Goal: Task Accomplishment & Management: Complete application form

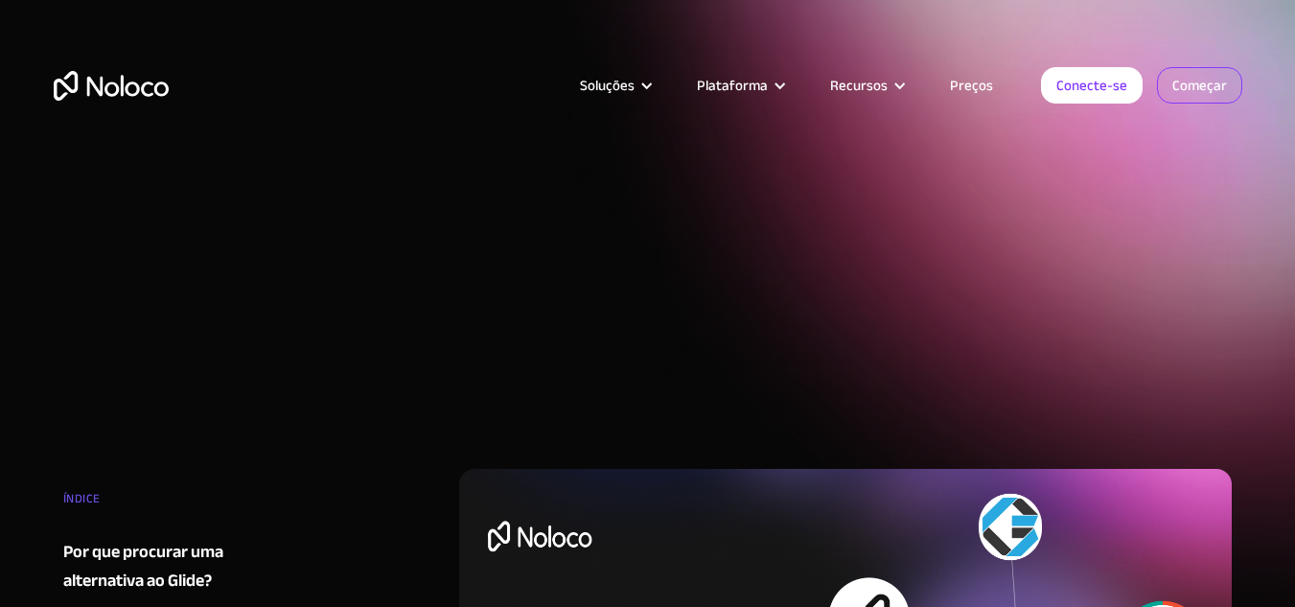
click at [1215, 83] on font "Começar" at bounding box center [1199, 85] width 55 height 27
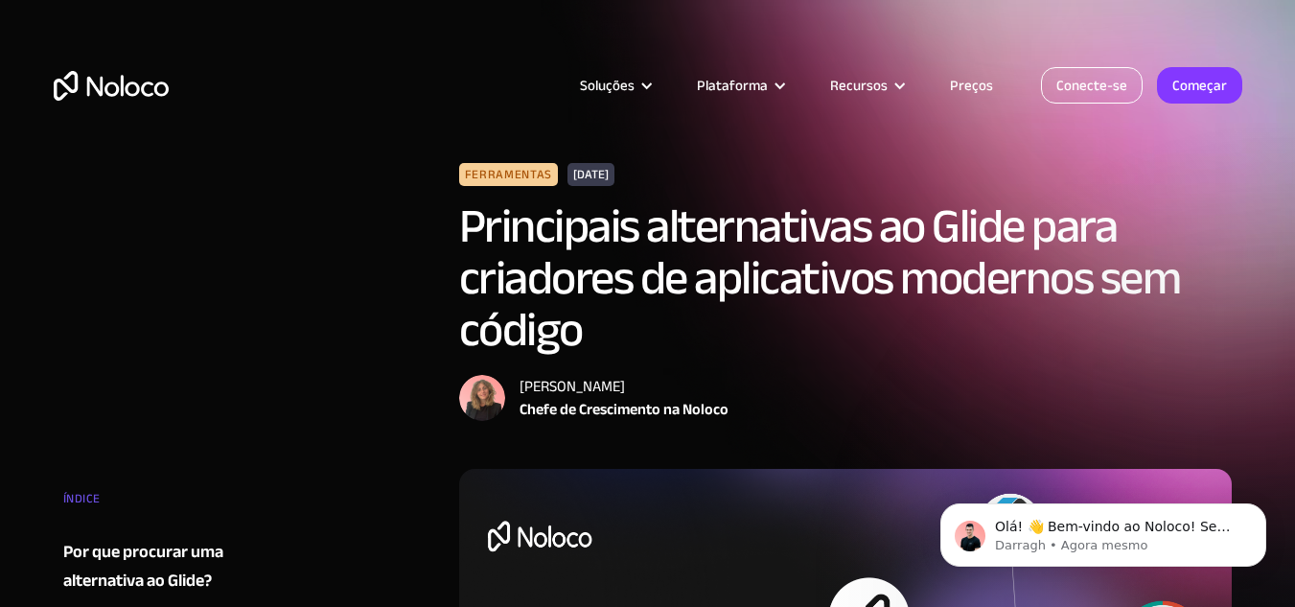
click at [1081, 81] on font "Conecte-se" at bounding box center [1091, 85] width 71 height 27
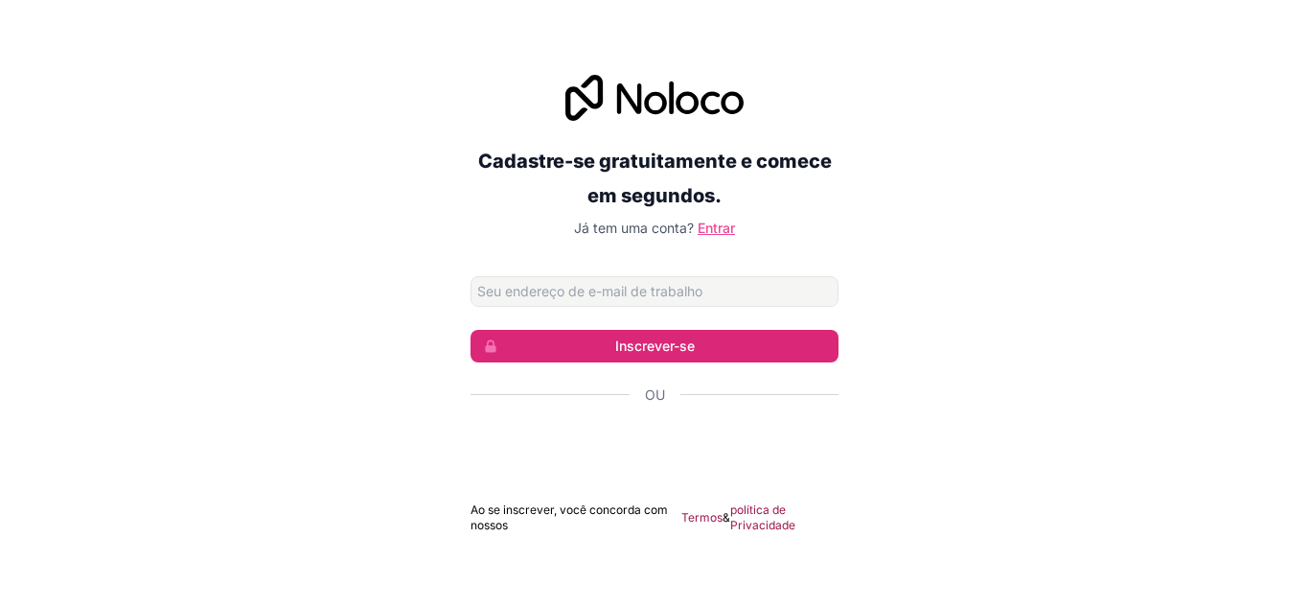
click at [727, 228] on font "Entrar" at bounding box center [716, 228] width 37 height 16
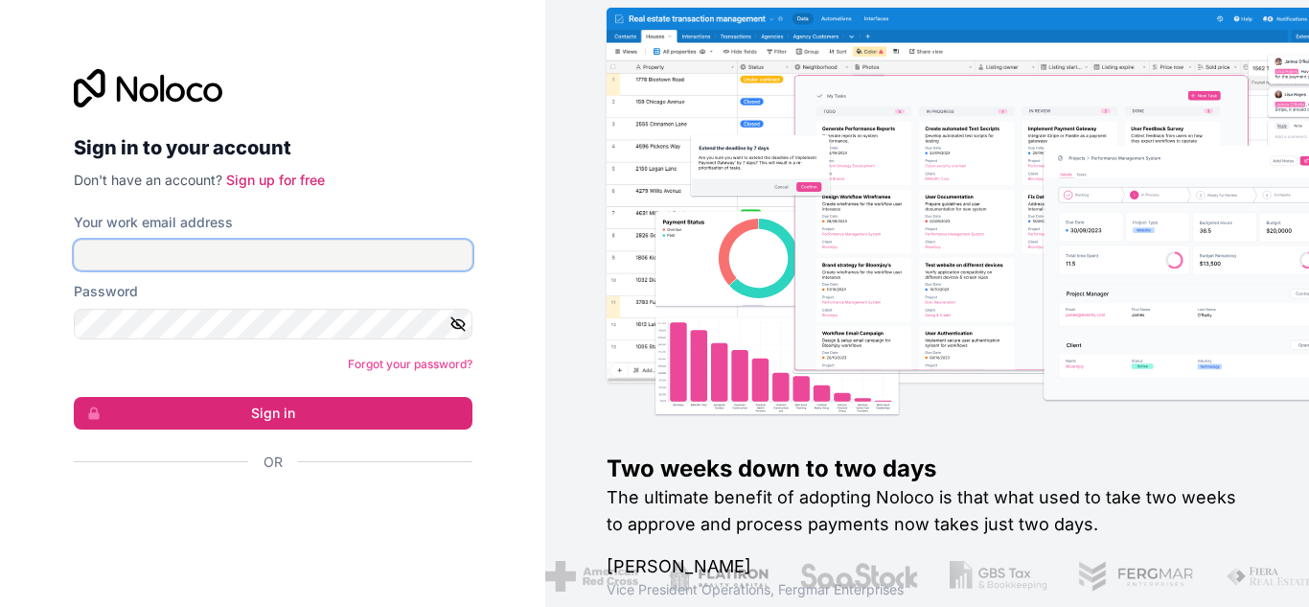
type input "[EMAIL_ADDRESS][DOMAIN_NAME]"
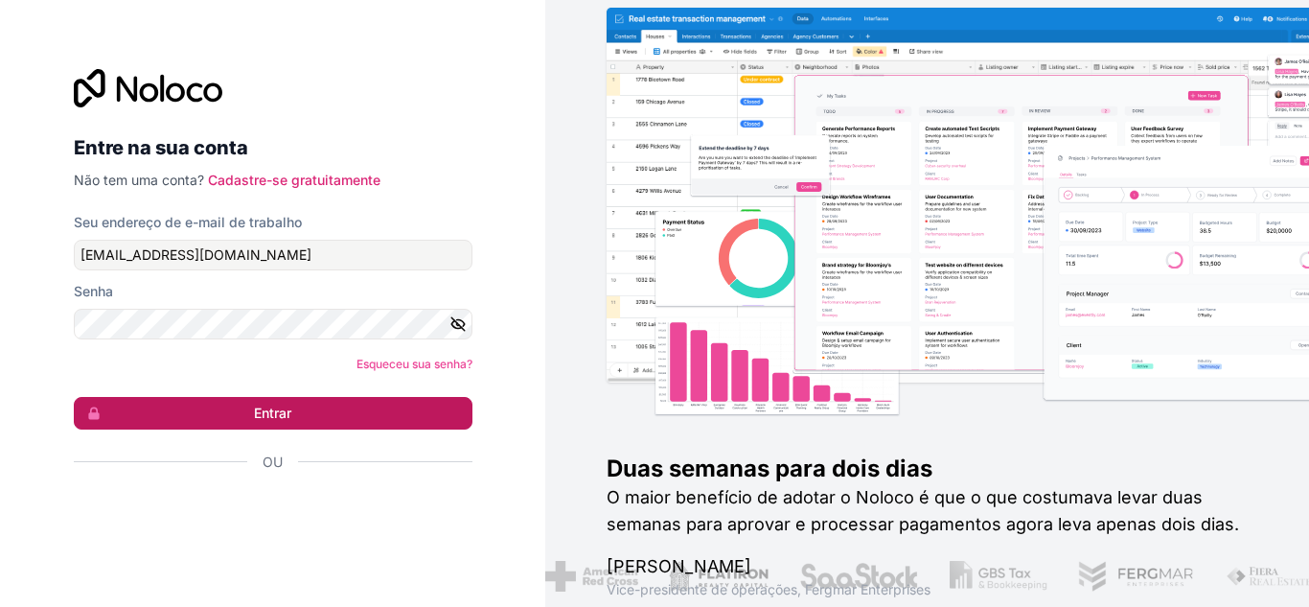
click at [351, 412] on button "Entrar" at bounding box center [273, 413] width 399 height 33
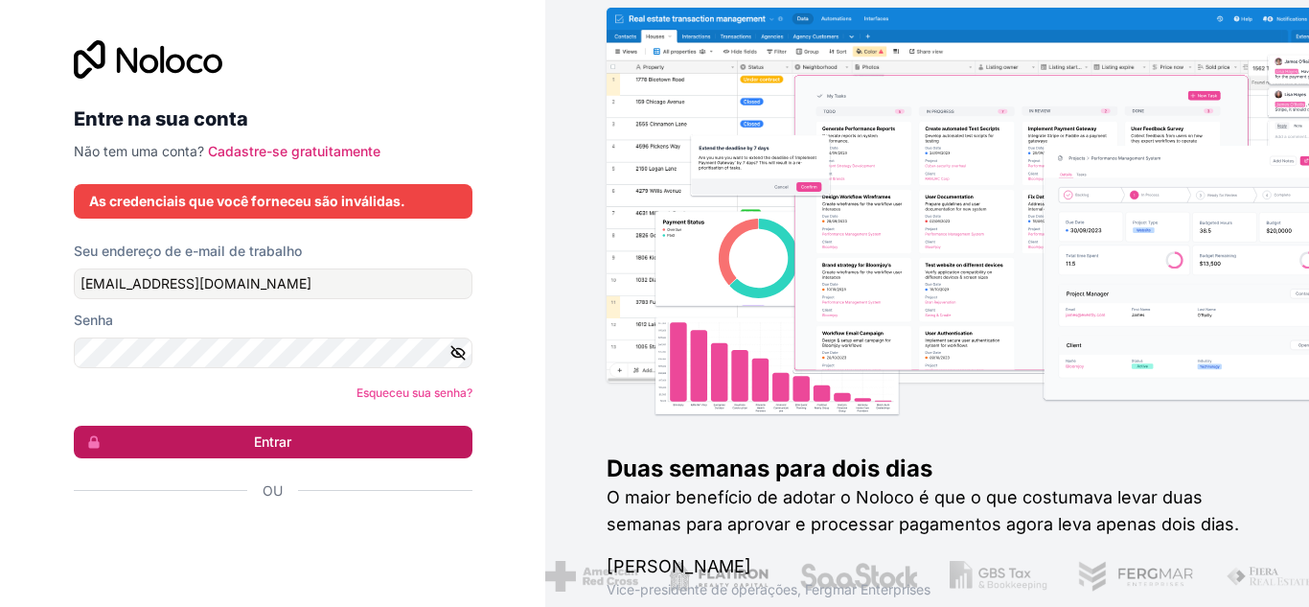
click at [351, 412] on form "Seu endereço de e-mail de trabalho [EMAIL_ADDRESS][DOMAIN_NAME] Senha Esqueceu …" at bounding box center [273, 405] width 399 height 326
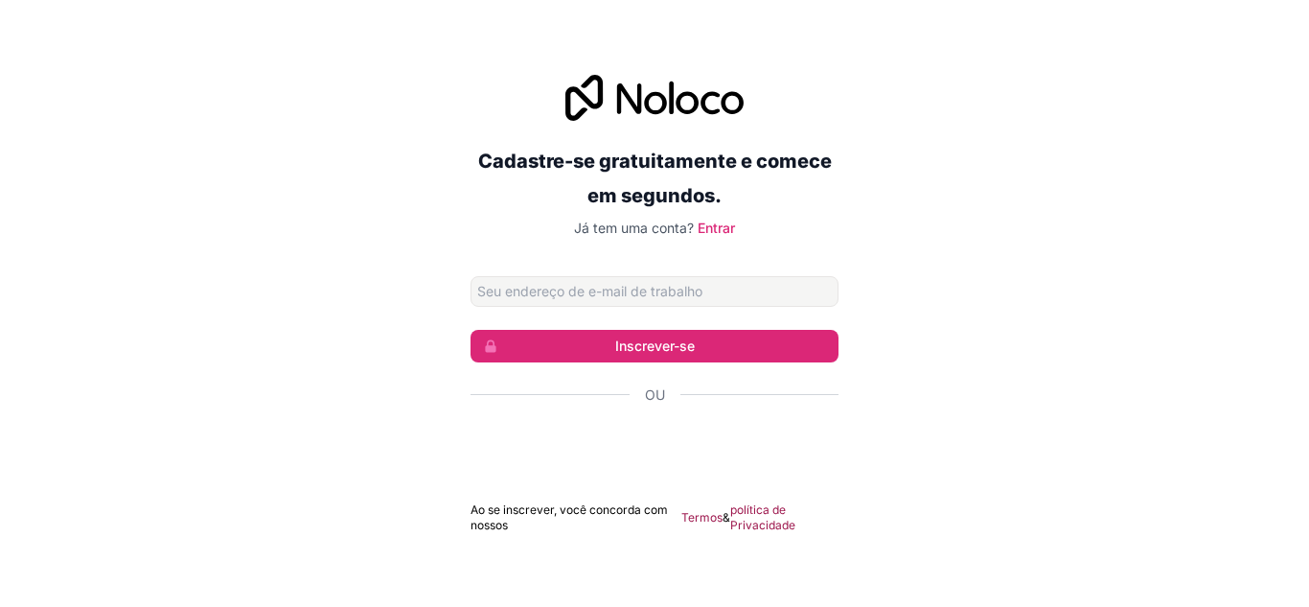
type input "[EMAIL_ADDRESS][DOMAIN_NAME]"
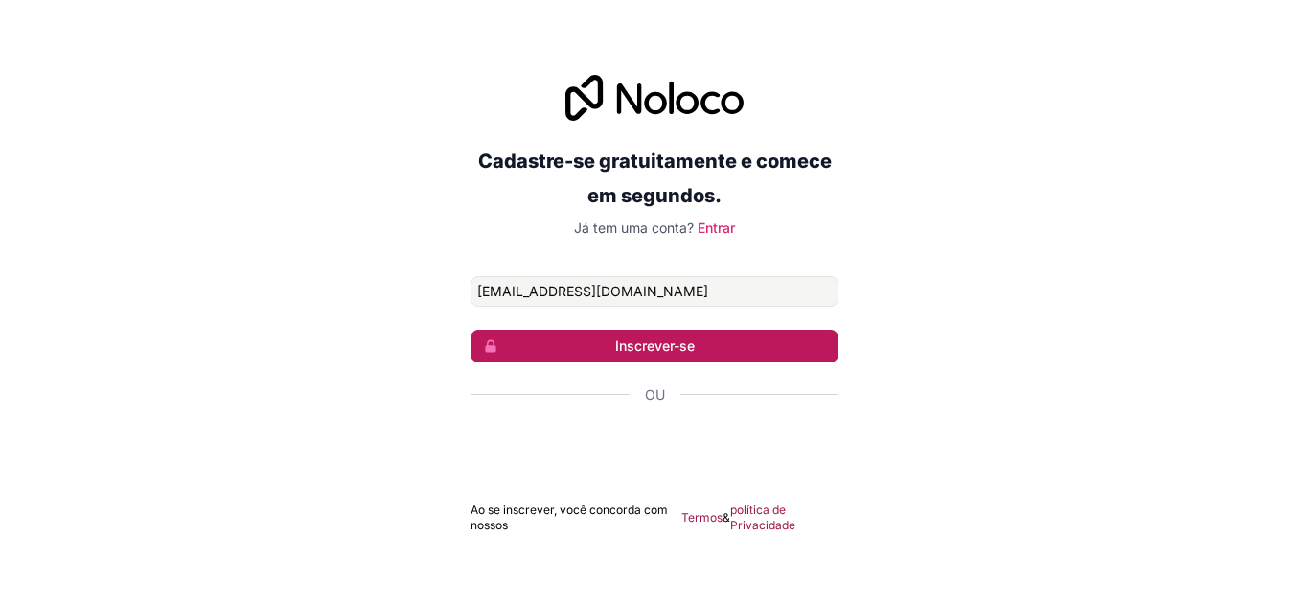
click at [707, 345] on button "Inscrever-se" at bounding box center [655, 346] width 368 height 33
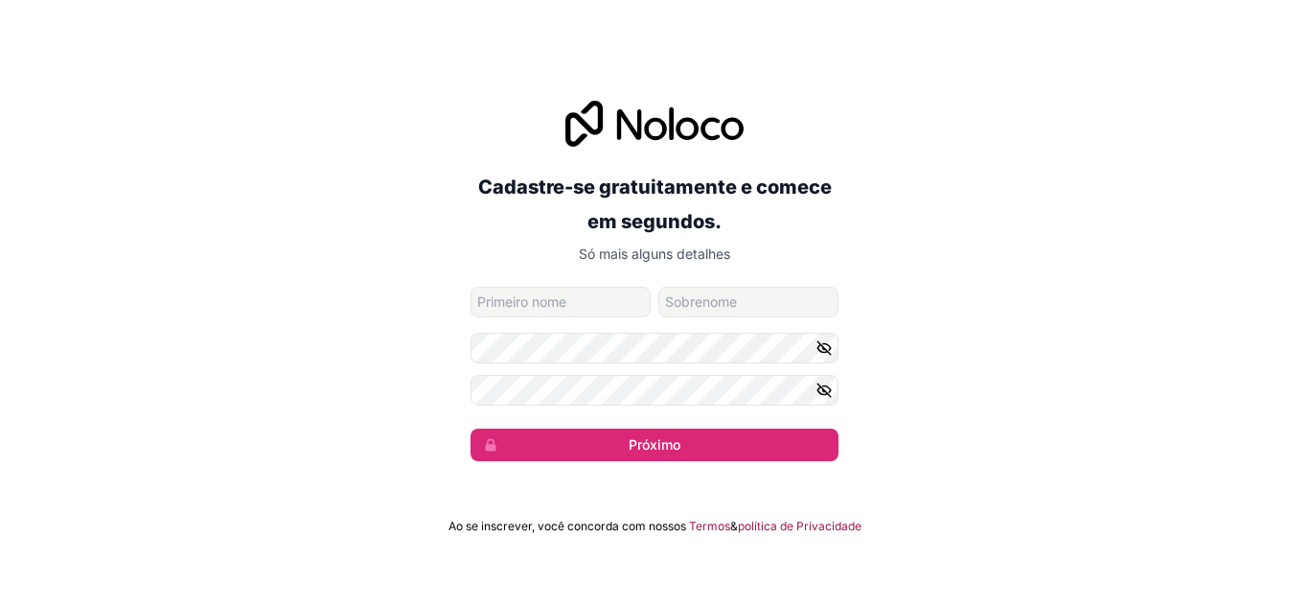
click at [617, 295] on input "nome dado" at bounding box center [561, 302] width 180 height 31
type input "layza"
click at [730, 315] on input "nome de família" at bounding box center [749, 302] width 180 height 31
type input "[PERSON_NAME]"
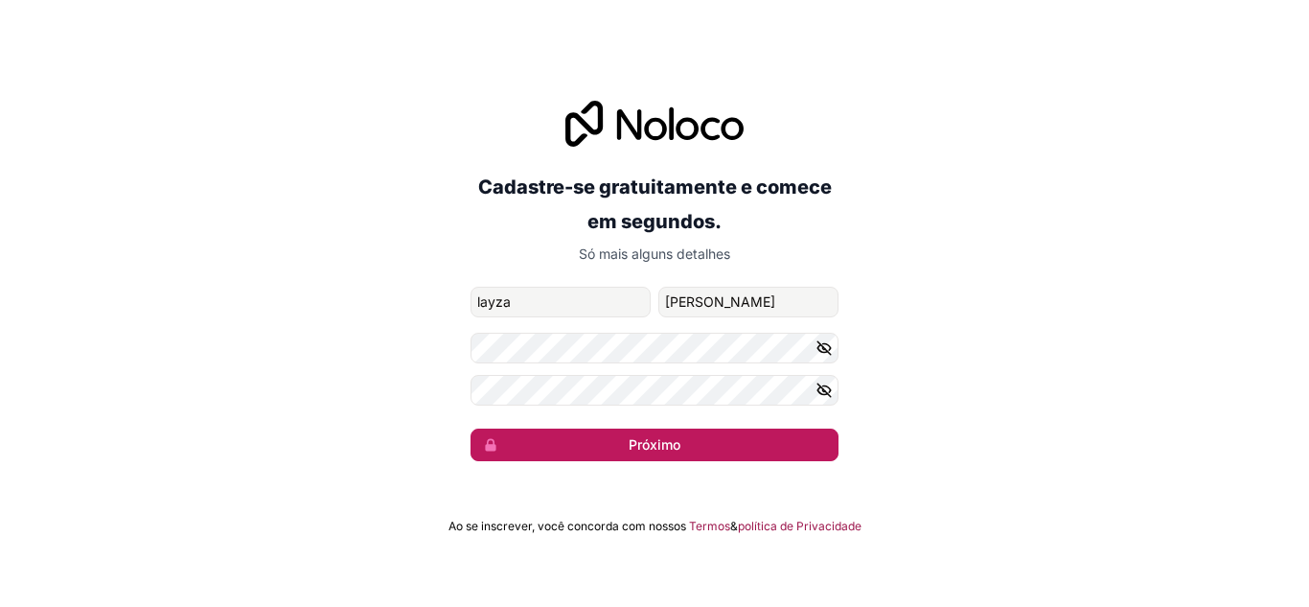
click at [753, 441] on button "Próximo" at bounding box center [655, 445] width 368 height 33
